Goal: Transaction & Acquisition: Purchase product/service

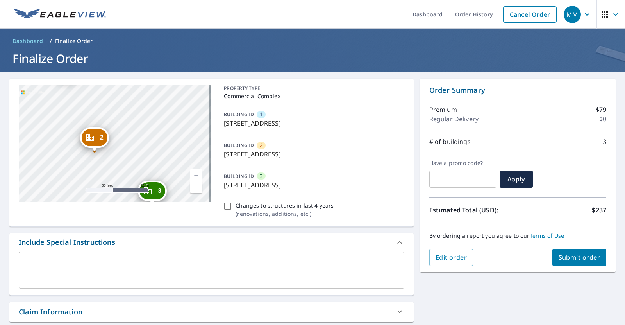
drag, startPoint x: 129, startPoint y: 154, endPoint x: 122, endPoint y: 120, distance: 34.4
click at [122, 120] on div "2 103 Plymouth Dr Norwood, MA 02062 3 97 Plymouth Dr Norwood, MA 02062 1 89 Ply…" at bounding box center [115, 143] width 193 height 117
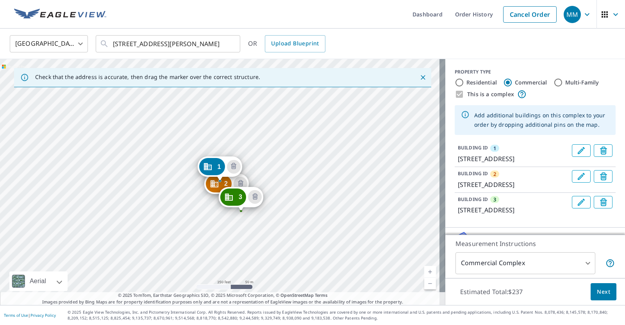
click at [578, 206] on icon "Edit building 3" at bounding box center [581, 201] width 7 height 7
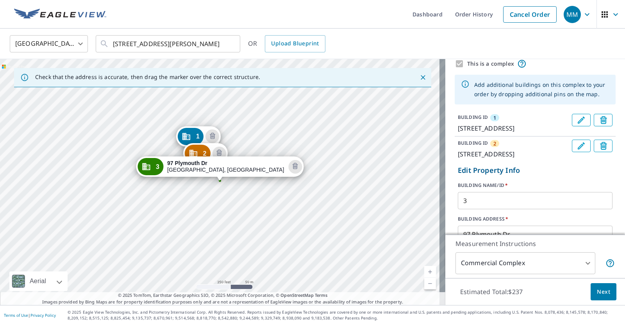
scroll to position [39, 0]
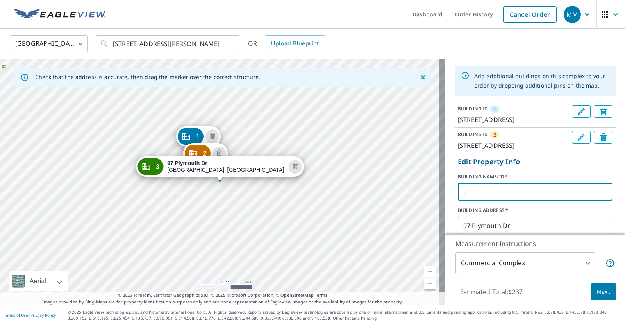
drag, startPoint x: 463, startPoint y: 210, endPoint x: 454, endPoint y: 210, distance: 9.0
click at [458, 203] on input "3" at bounding box center [535, 192] width 155 height 22
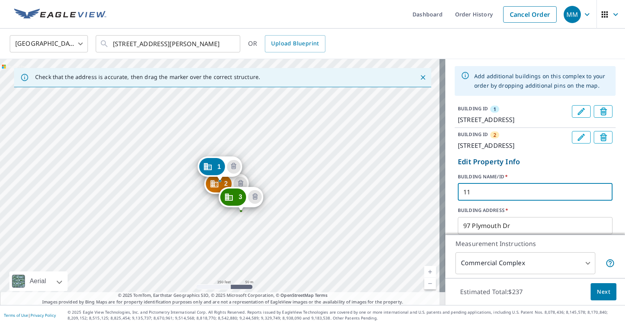
type input "1"
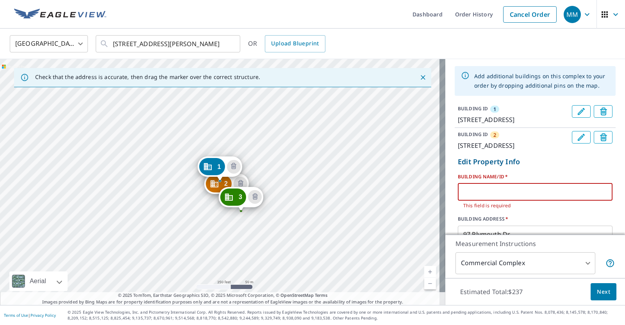
type input "3"
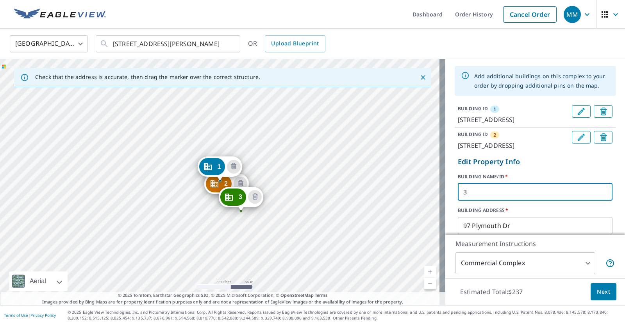
scroll to position [117, 0]
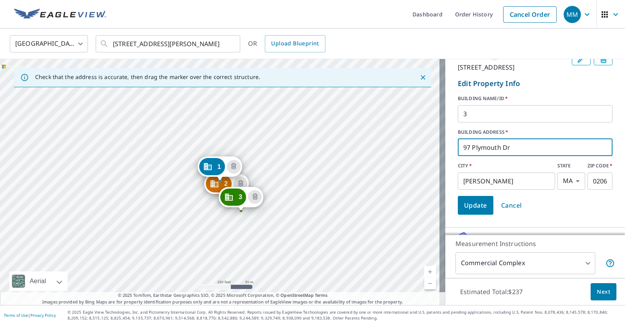
drag, startPoint x: 447, startPoint y: 165, endPoint x: 440, endPoint y: 166, distance: 6.7
click at [445, 166] on div "BUILDING ID 1 89 Plymouth Dr, Norwood, MA, 02062 BUILDING ID 2 103 Plymouth Dr,…" at bounding box center [535, 121] width 180 height 194
type input "111 Plymouth Dr"
click at [495, 125] on input "3" at bounding box center [535, 114] width 155 height 22
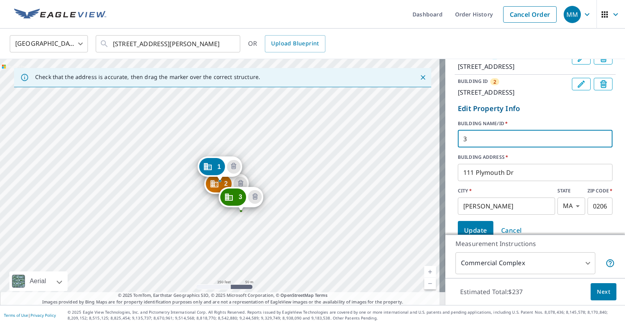
scroll to position [78, 0]
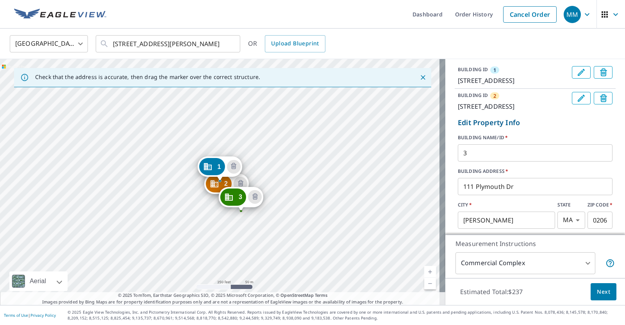
click at [458, 111] on p "103 Plymouth Dr, Norwood, MA, 02062" at bounding box center [513, 106] width 111 height 9
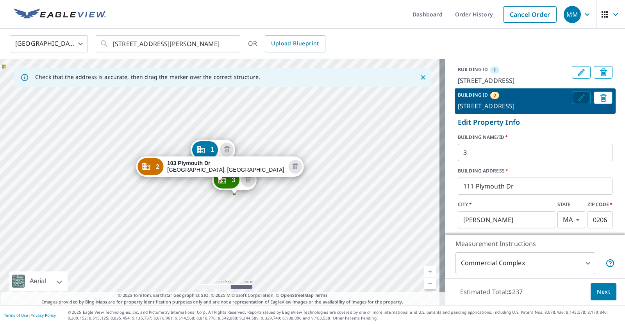
click at [572, 101] on button "Edit building 2" at bounding box center [581, 97] width 19 height 13
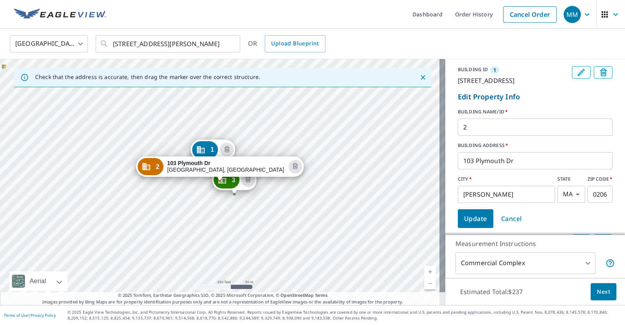
click at [459, 170] on input "103 Plymouth Dr" at bounding box center [535, 161] width 155 height 22
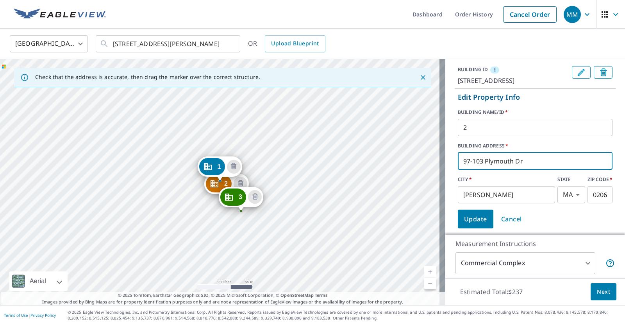
type input "97-103 Plymouth Dr"
click at [479, 224] on span "Update" at bounding box center [475, 218] width 23 height 11
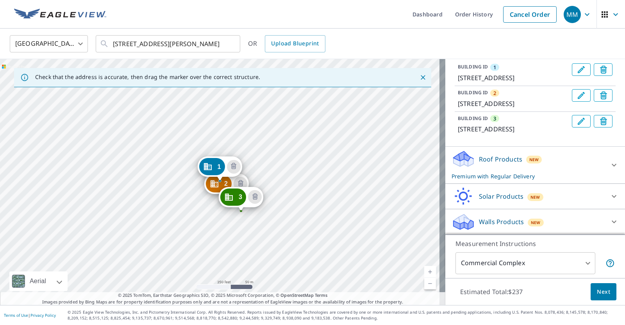
scroll to position [71, 0]
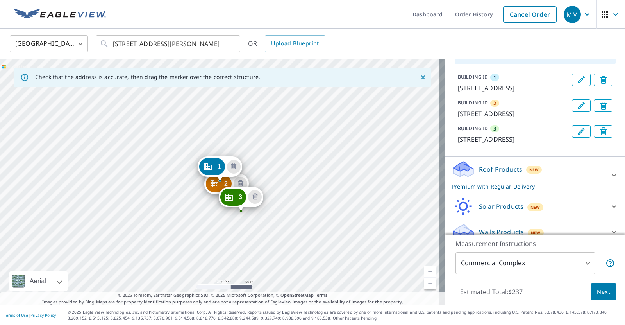
click at [572, 138] on button "Edit building 3" at bounding box center [581, 131] width 19 height 13
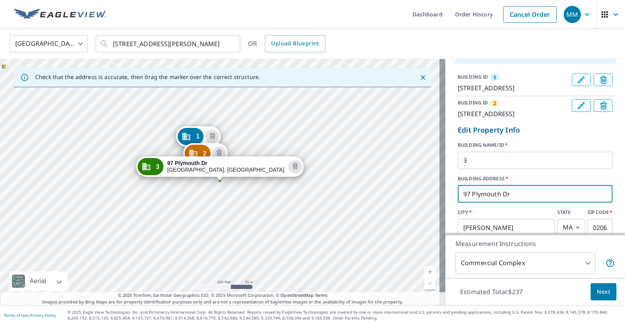
drag, startPoint x: 463, startPoint y: 214, endPoint x: 447, endPoint y: 215, distance: 16.9
click at [447, 214] on div "BUILDING ID 1 89 Plymouth Dr, Norwood, MA, 02062 BUILDING ID 2 97-103 Plymouth …" at bounding box center [535, 167] width 180 height 194
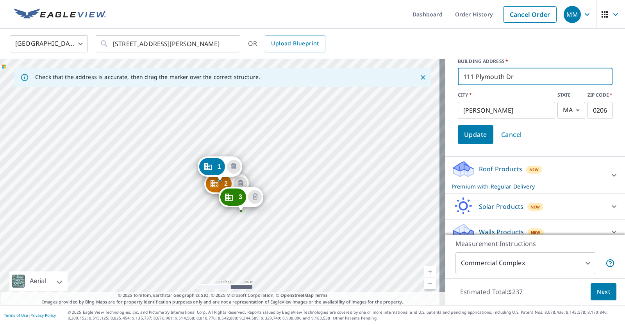
type input "111 Plymouth Dr"
click at [474, 140] on span "Update" at bounding box center [475, 134] width 23 height 11
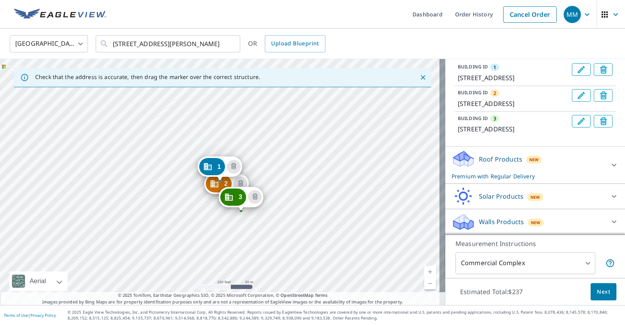
scroll to position [110, 0]
click at [601, 290] on span "Next" at bounding box center [603, 292] width 13 height 10
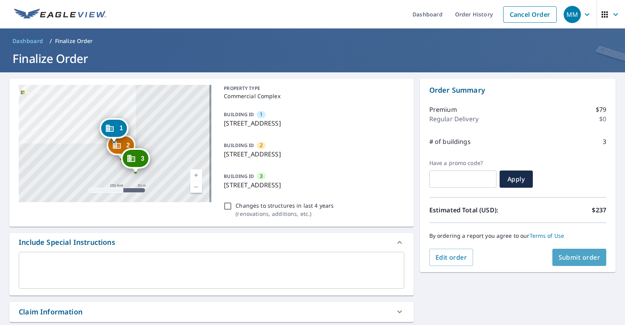
click at [579, 261] on button "Submit order" at bounding box center [579, 256] width 54 height 17
